Goal: Task Accomplishment & Management: Manage account settings

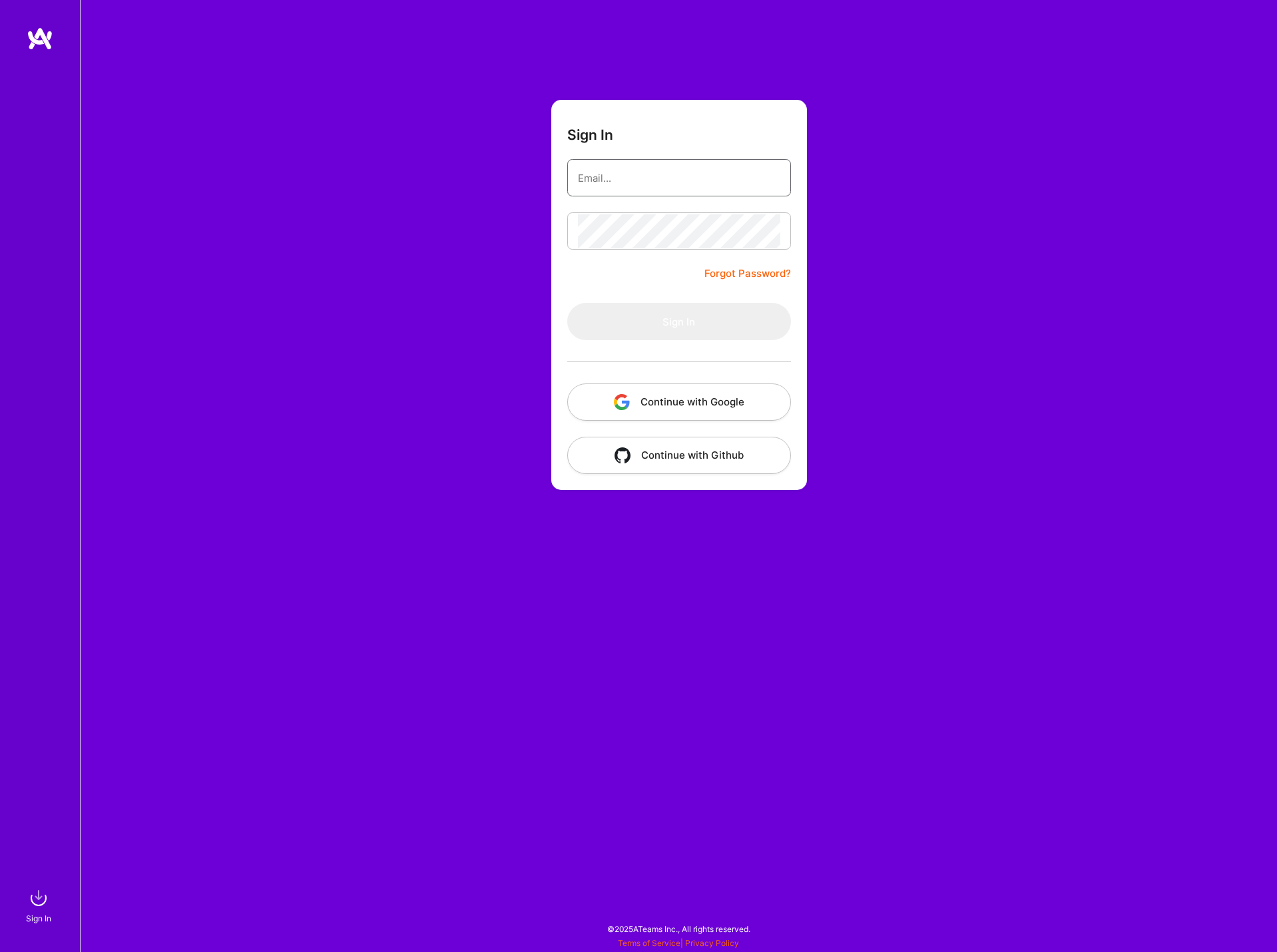
type input "[EMAIL_ADDRESS][DOMAIN_NAME]"
click at [612, 325] on button "Sign In" at bounding box center [680, 321] width 224 height 37
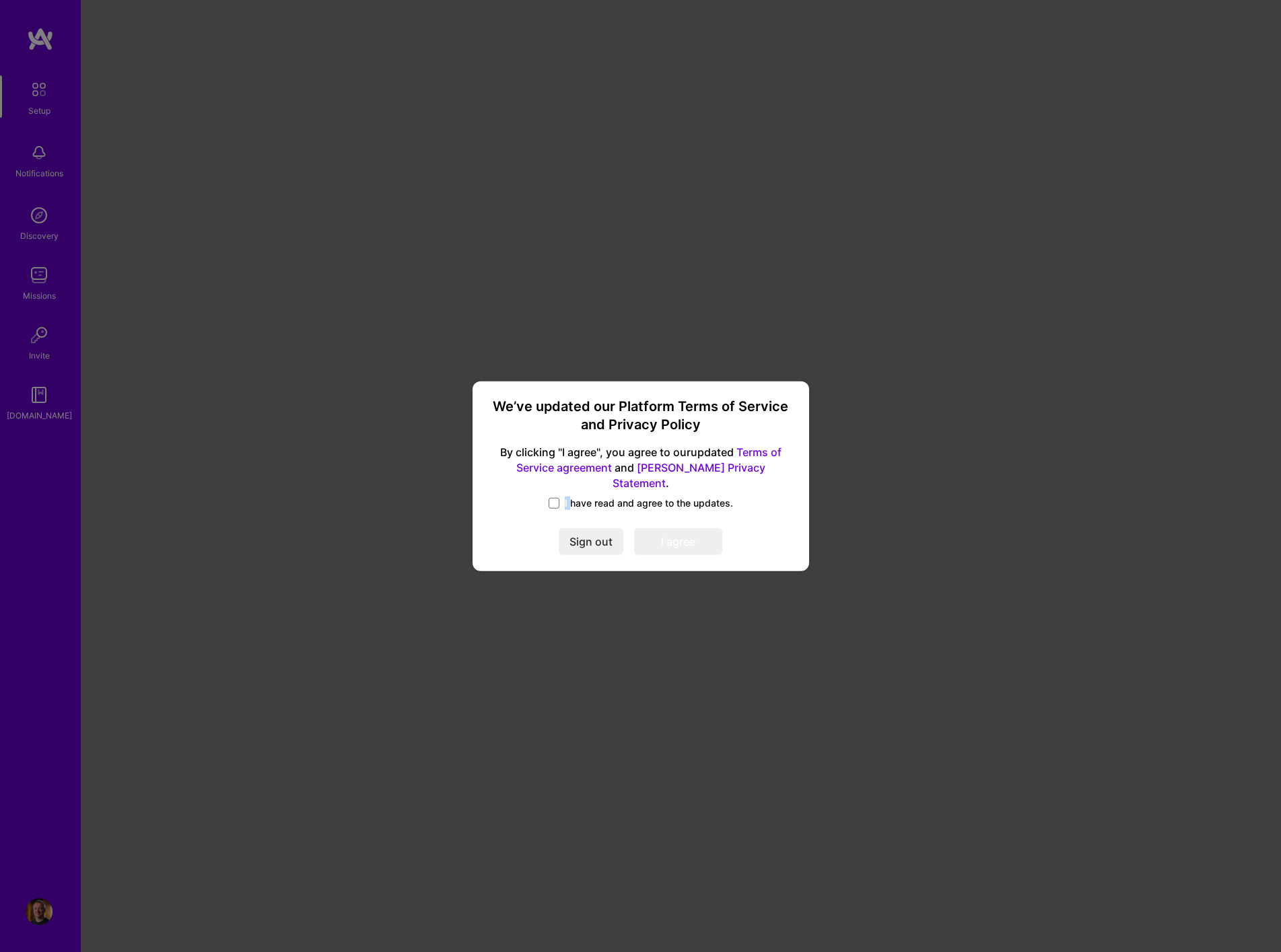
click at [570, 489] on div "We’ve updated our Platform Terms of Service and Privacy Policy By clicking "I a…" at bounding box center [640, 475] width 326 height 179
click at [553, 498] on span at bounding box center [553, 503] width 11 height 11
click at [0, 0] on input "I have read and agree to the updates." at bounding box center [0, 0] width 0 height 0
click at [673, 532] on button "I agree" at bounding box center [678, 541] width 88 height 27
